Goal: Information Seeking & Learning: Learn about a topic

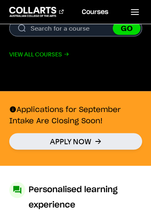
scroll to position [260, 0]
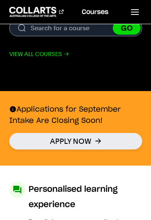
click at [132, 16] on icon at bounding box center [135, 12] width 10 height 10
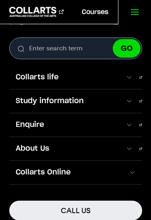
click at [132, 101] on span at bounding box center [128, 101] width 7 height 8
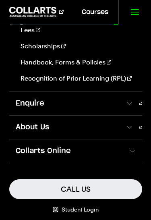
scroll to position [236, 0]
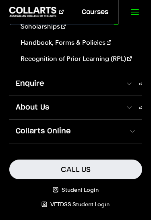
click at [134, 130] on span at bounding box center [131, 131] width 7 height 8
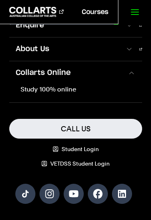
scroll to position [99, 0]
click at [67, 90] on link "Study 100% online" at bounding box center [76, 89] width 118 height 10
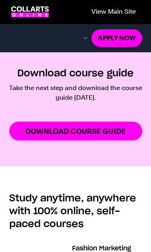
scroll to position [443, 0]
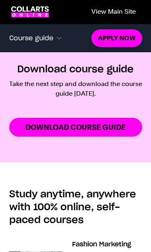
click at [55, 35] on span at bounding box center [59, 38] width 8 height 8
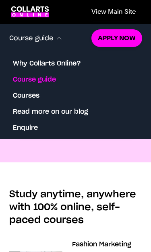
click at [35, 96] on link "Courses" at bounding box center [26, 96] width 27 height 10
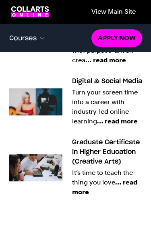
scroll to position [870, 0]
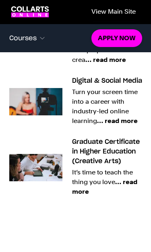
click at [125, 125] on span "… read more" at bounding box center [117, 121] width 41 height 8
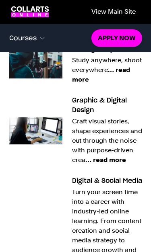
scroll to position [788, 0]
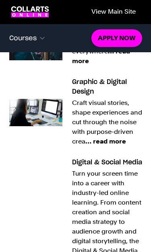
click at [117, 145] on span "… read more" at bounding box center [105, 142] width 41 height 8
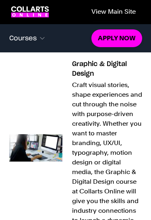
scroll to position [791, 0]
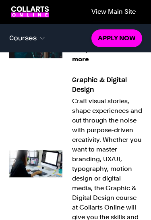
click at [114, 83] on h3 "Graphic & Digital Design" at bounding box center [99, 85] width 55 height 16
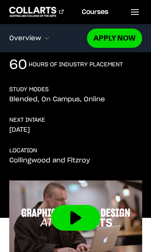
scroll to position [259, 0]
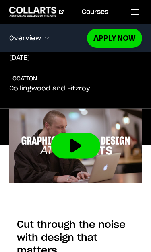
click at [80, 133] on button at bounding box center [75, 146] width 49 height 26
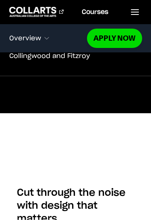
scroll to position [356, 0]
